Goal: Find specific page/section: Find specific page/section

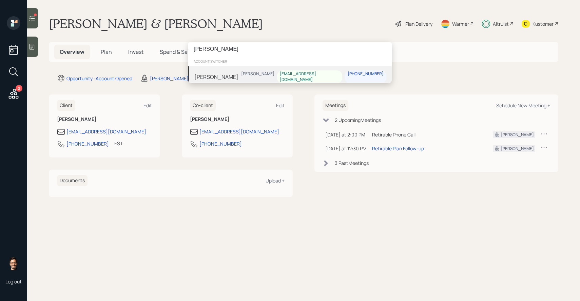
type input "iris lara"
